Goal: Task Accomplishment & Management: Use online tool/utility

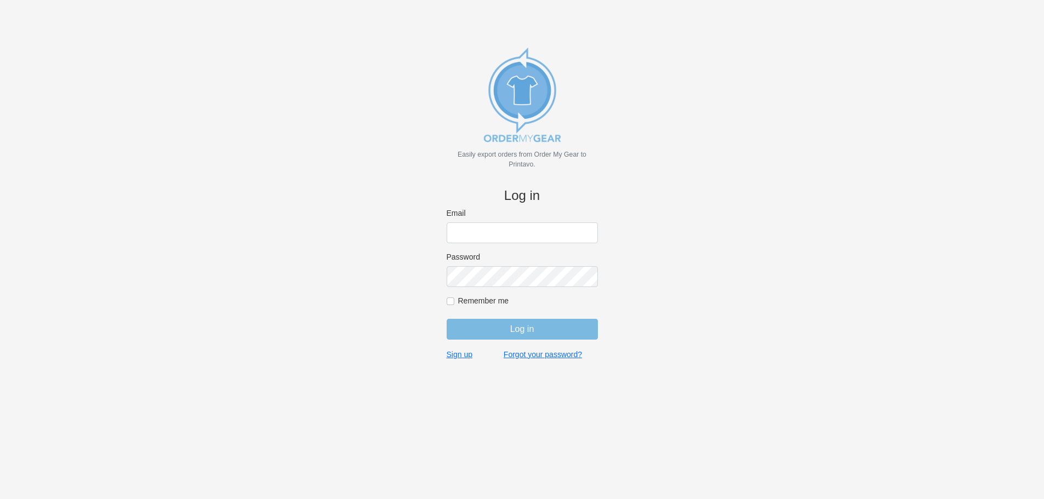
type input "[EMAIL_ADDRESS][DOMAIN_NAME]"
click at [526, 330] on input "Log in" at bounding box center [522, 329] width 151 height 21
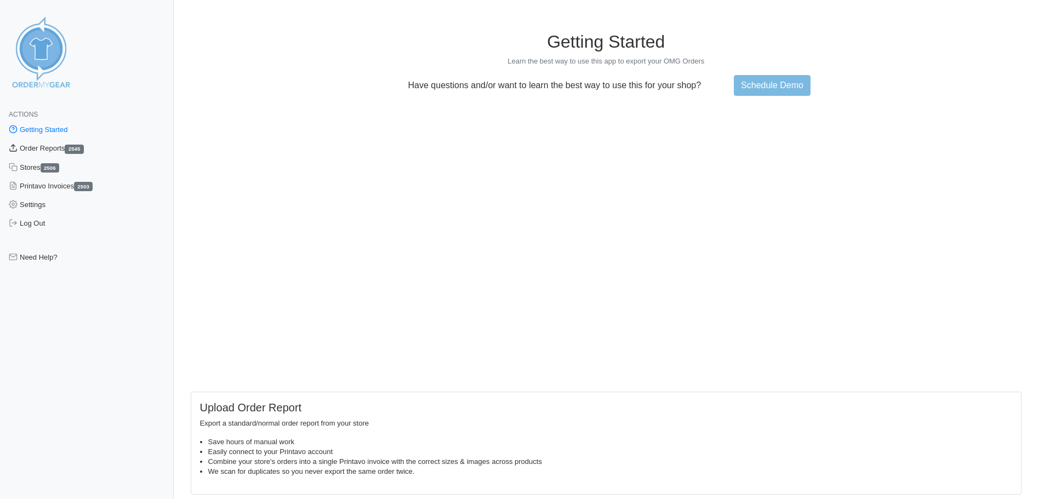
click at [36, 148] on link "Order Reports 2545" at bounding box center [87, 148] width 174 height 19
